Goal: Communication & Community: Answer question/provide support

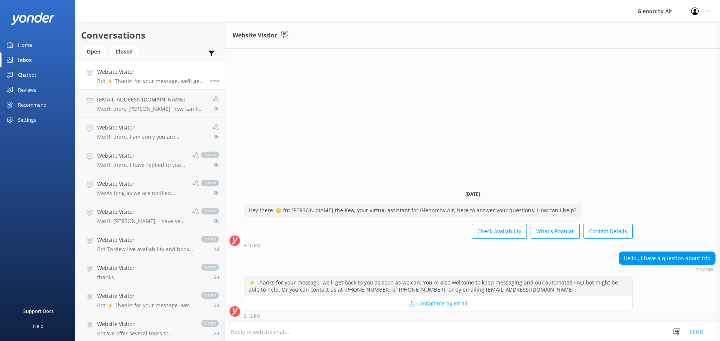
click at [312, 329] on textarea at bounding box center [472, 332] width 495 height 18
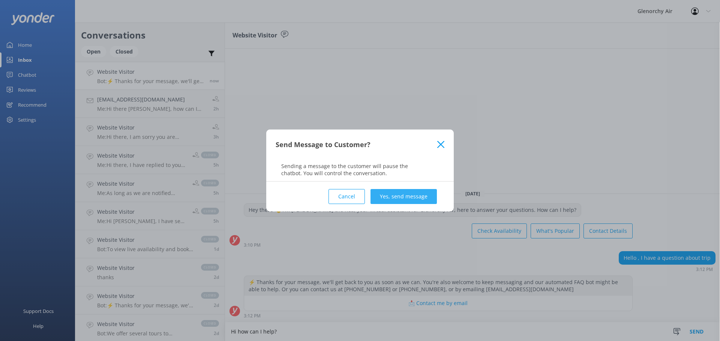
type textarea "Hi how can I help?"
click at [410, 194] on button "Yes, send message" at bounding box center [403, 196] width 66 height 15
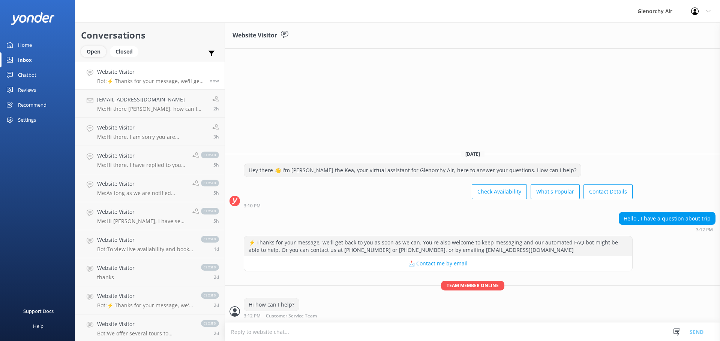
drag, startPoint x: 98, startPoint y: 58, endPoint x: 98, endPoint y: 54, distance: 4.1
click at [98, 58] on div "Open Closed" at bounding box center [111, 55] width 61 height 18
click at [98, 54] on div "Open" at bounding box center [93, 51] width 25 height 11
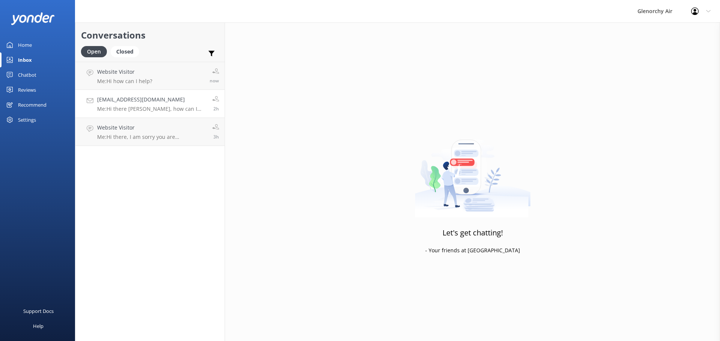
click at [141, 106] on p "Me: Hi there [PERSON_NAME], how can I help?" at bounding box center [151, 109] width 109 height 7
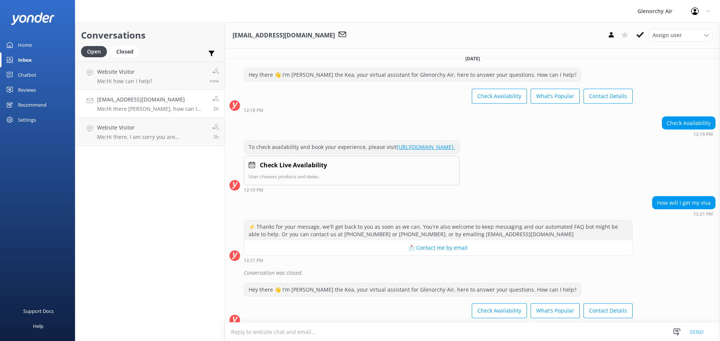
scroll to position [144, 0]
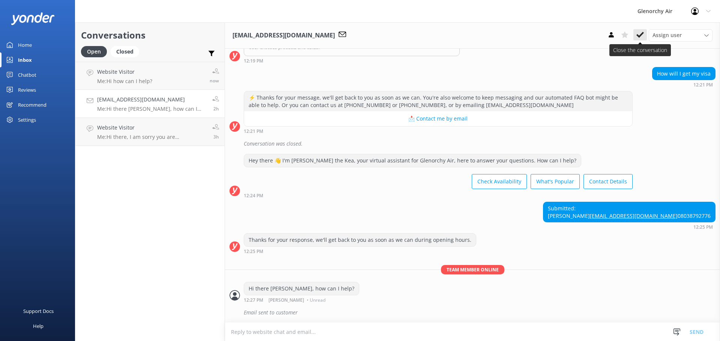
click at [638, 37] on icon at bounding box center [639, 34] width 7 height 7
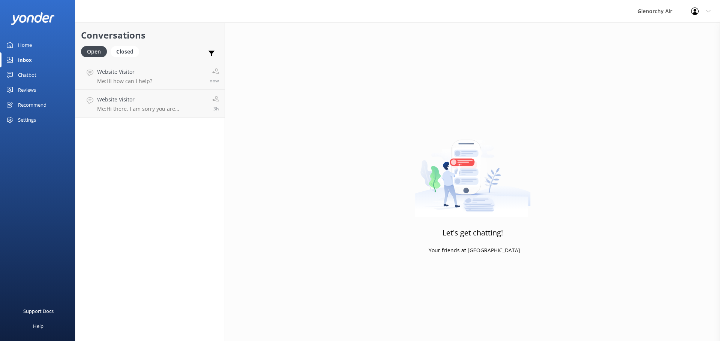
click at [125, 114] on link "Website Visitor Me: Hi there, I am sorry you are experiencing problems with our…" at bounding box center [149, 104] width 149 height 28
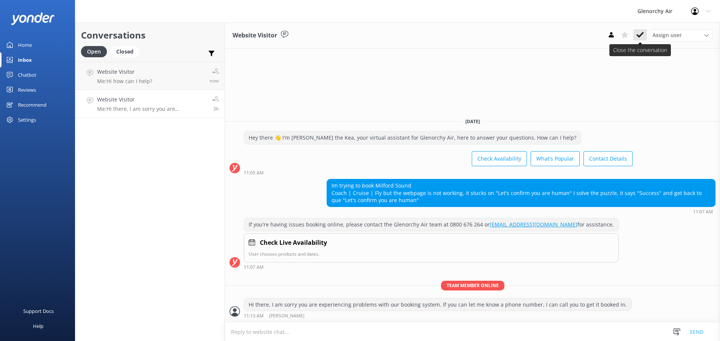
click at [637, 35] on use at bounding box center [639, 35] width 7 height 6
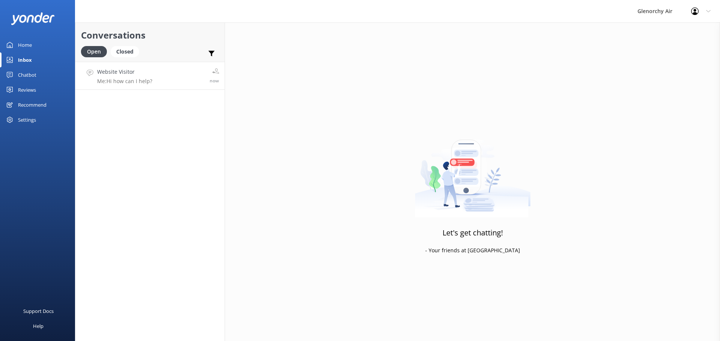
click at [160, 66] on link "Website Visitor Me: Hi how can I help? now" at bounding box center [149, 76] width 149 height 28
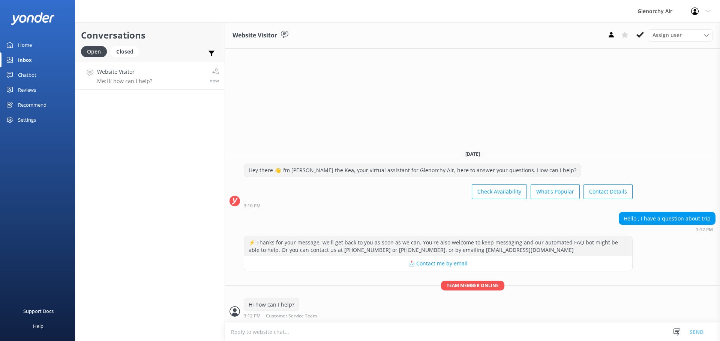
click at [30, 207] on div "Support Docs Help" at bounding box center [37, 256] width 75 height 171
click at [5, 77] on link "Chatbot" at bounding box center [37, 74] width 75 height 15
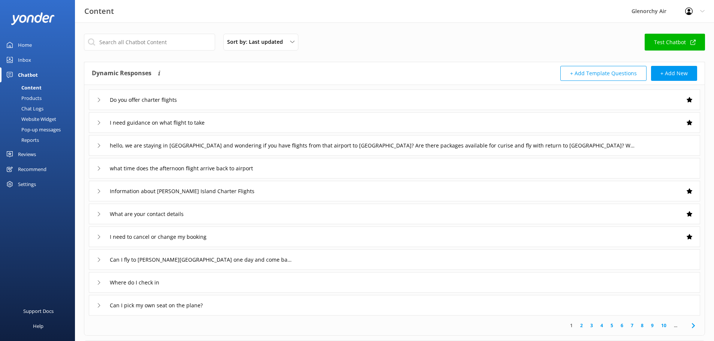
click at [19, 63] on div "Inbox" at bounding box center [24, 59] width 13 height 15
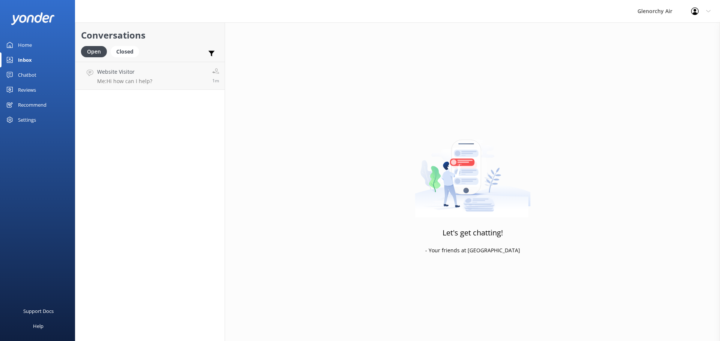
click at [146, 21] on div "Glenorchy Air Profile Settings Logout" at bounding box center [360, 11] width 720 height 22
click at [145, 76] on div "Website Visitor Me: Hi how can I help?" at bounding box center [124, 76] width 55 height 16
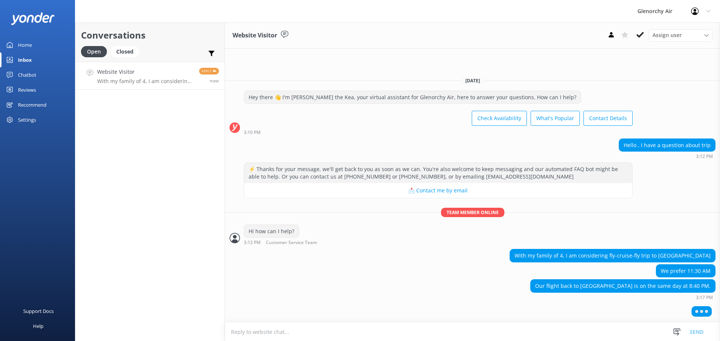
click at [491, 333] on textarea at bounding box center [472, 332] width 495 height 18
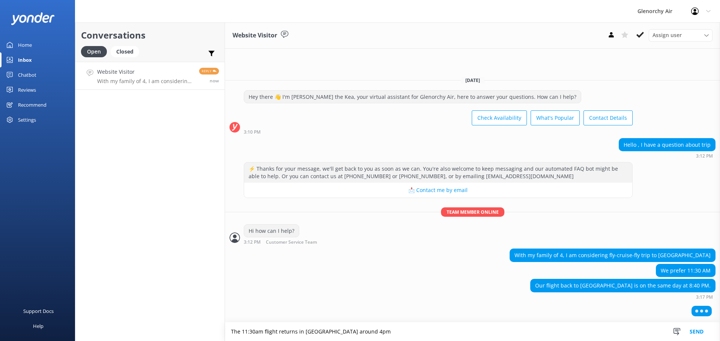
type textarea "The 11:30am flight returns in [GEOGRAPHIC_DATA] around 4pm"
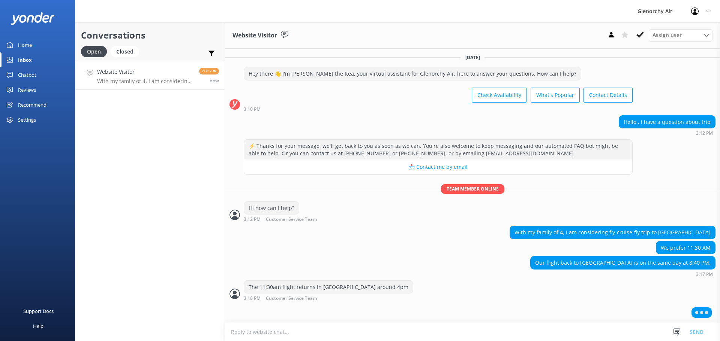
click at [491, 333] on textarea at bounding box center [472, 332] width 495 height 18
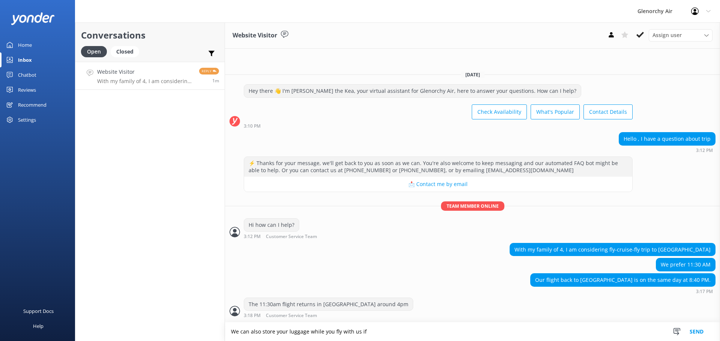
scroll to position [8, 0]
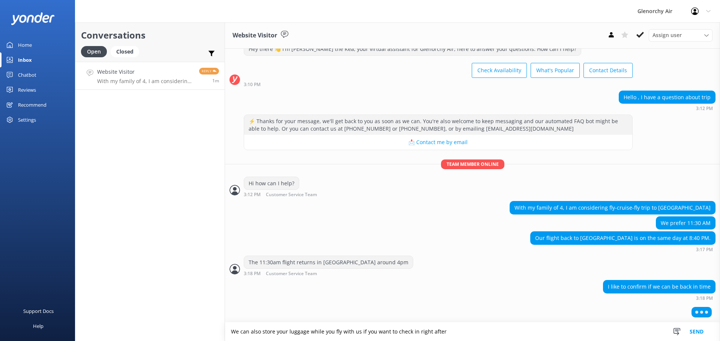
type textarea "We can also store your luggage while you fly with us if you want to check in ri…"
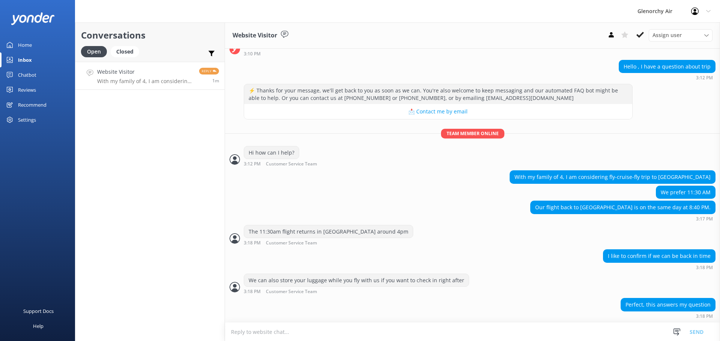
scroll to position [81, 0]
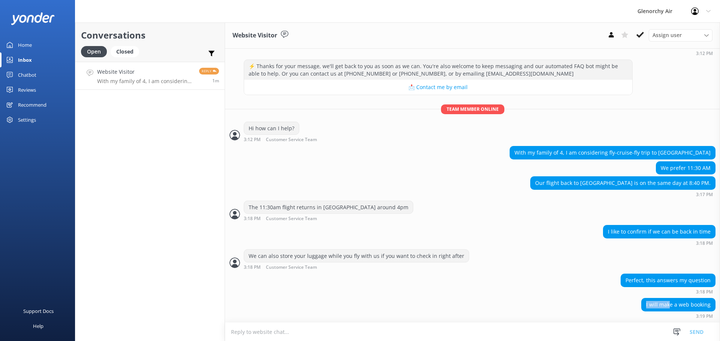
drag, startPoint x: 640, startPoint y: 307, endPoint x: 664, endPoint y: 311, distance: 25.1
click at [664, 311] on div "I will make a web booking" at bounding box center [677, 305] width 73 height 13
click at [627, 335] on textarea at bounding box center [472, 332] width 495 height 18
